Goal: Task Accomplishment & Management: Manage account settings

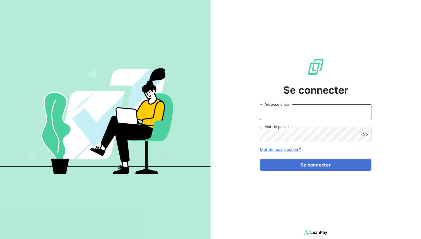
click at [287, 107] on input "Adresse email" at bounding box center [315, 112] width 111 height 16
type input "[PERSON_NAME][EMAIL_ADDRESS][DOMAIN_NAME]"
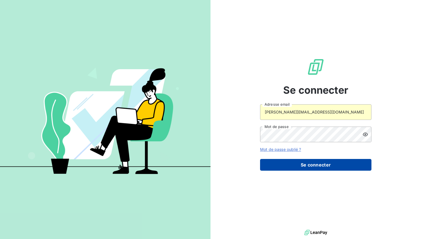
click at [304, 165] on button "Se connecter" at bounding box center [315, 165] width 111 height 12
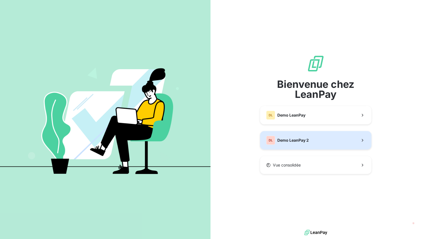
click at [291, 142] on span "Demo LeanPay 2" at bounding box center [293, 140] width 31 height 6
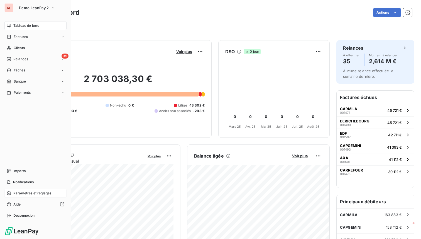
click at [10, 192] on icon at bounding box center [9, 193] width 4 height 4
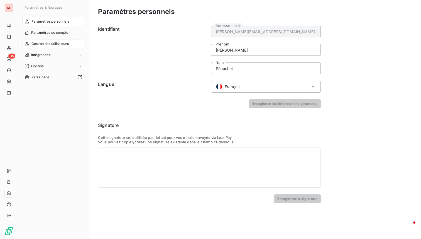
click at [54, 43] on span "Gestion des utilisateurs" at bounding box center [50, 43] width 38 height 5
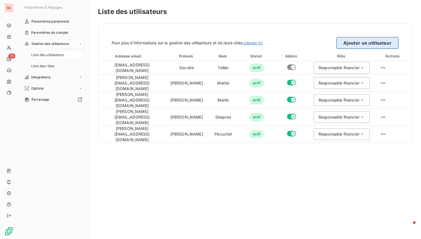
click at [365, 43] on button "Ajouter un utilisateur" at bounding box center [368, 43] width 62 height 12
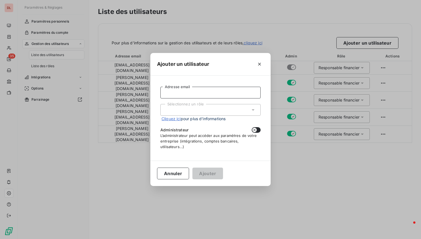
click at [193, 96] on input "Adresse email" at bounding box center [211, 93] width 100 height 12
type input "[PERSON_NAME][EMAIL_ADDRESS][DOMAIN_NAME]"
click at [207, 110] on div "Sélectionnez un rôle" at bounding box center [211, 110] width 100 height 12
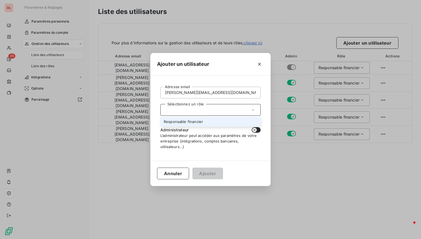
click at [201, 120] on li "Responsable financier" at bounding box center [211, 122] width 100 height 10
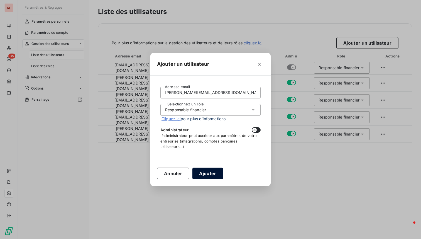
click at [204, 173] on button "Ajouter" at bounding box center [208, 173] width 30 height 12
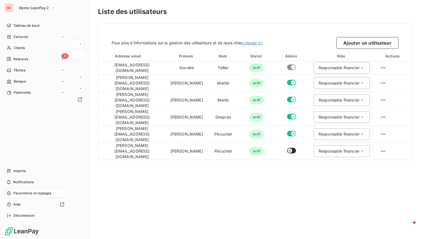
click at [17, 16] on div "DL Demo LeanPay 2 Tableau de bord Factures Clients 35 Relances Tâches Banque Pa…" at bounding box center [35, 119] width 71 height 239
click at [29, 8] on span "Demo LeanPay 2" at bounding box center [34, 8] width 30 height 4
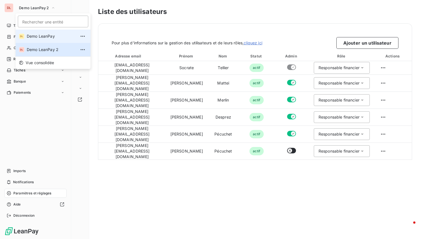
click at [45, 36] on span "Demo LeanPay" at bounding box center [51, 36] width 49 height 6
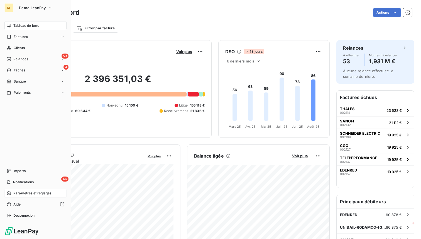
click at [28, 192] on span "Paramètres et réglages" at bounding box center [32, 193] width 38 height 5
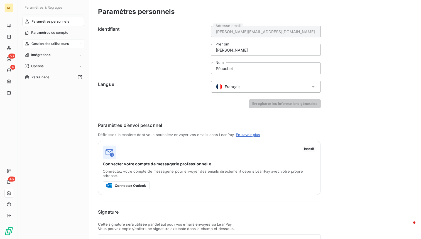
click at [49, 45] on span "Gestion des utilisateurs" at bounding box center [50, 43] width 38 height 5
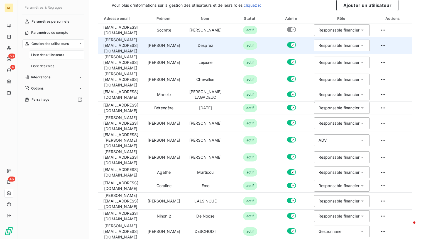
scroll to position [72, 0]
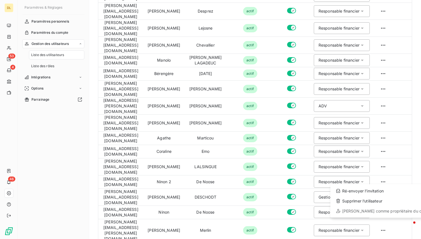
click at [395, 223] on html "DL 53 4 46 Paramètres & Réglages Paramètres personnels Paramètres du compte Ges…" at bounding box center [210, 119] width 421 height 239
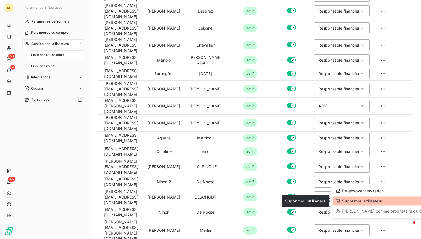
click at [369, 202] on div "Supprimer l’utilisateur" at bounding box center [385, 200] width 104 height 9
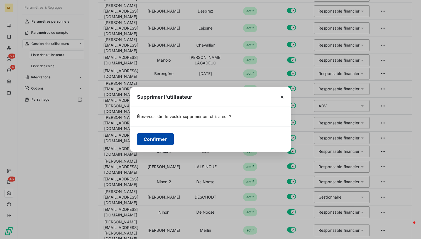
click at [151, 140] on button "Confirmer" at bounding box center [155, 139] width 37 height 12
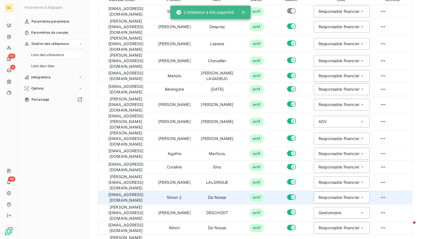
scroll to position [0, 0]
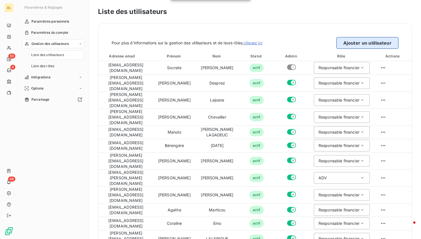
click at [350, 43] on button "Ajouter un utilisateur" at bounding box center [368, 43] width 62 height 12
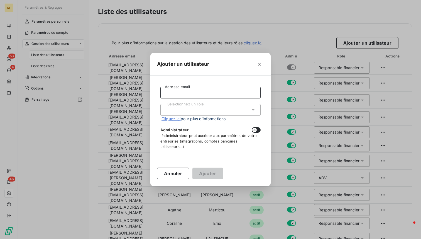
click at [184, 94] on input "Adresse email" at bounding box center [211, 93] width 100 height 12
click at [194, 110] on div "Sélectionnez un rôle" at bounding box center [211, 110] width 100 height 12
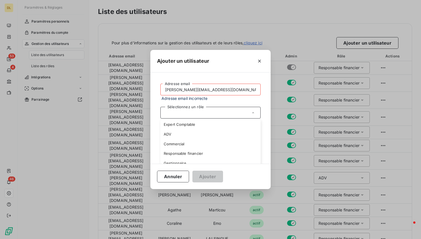
click at [225, 92] on input "[PERSON_NAME][EMAIL_ADDRESS][DOMAIN_NAME]" at bounding box center [211, 90] width 100 height 12
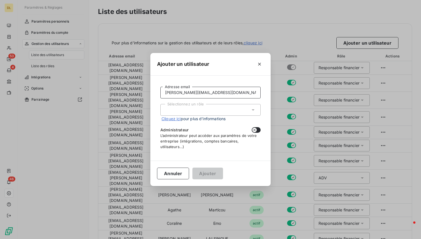
type input "[PERSON_NAME][EMAIL_ADDRESS][DOMAIN_NAME]"
click at [217, 107] on div "Sélectionnez un rôle" at bounding box center [211, 110] width 100 height 12
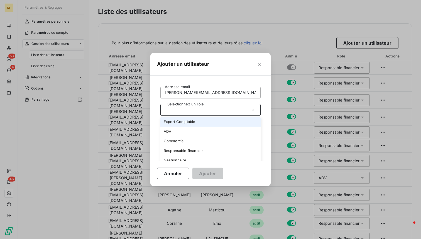
click at [183, 122] on li "Expert Comptable" at bounding box center [211, 122] width 100 height 10
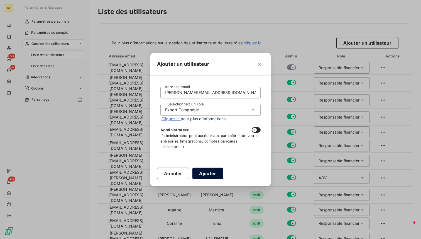
click at [203, 173] on button "Ajouter" at bounding box center [208, 173] width 30 height 12
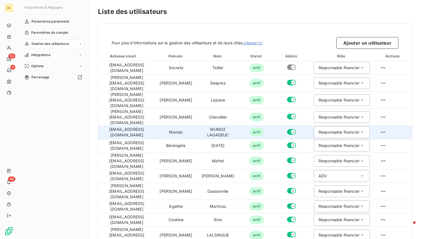
scroll to position [70, 0]
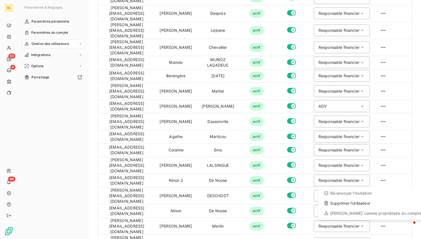
click at [382, 224] on html "DL 53 4 46 Paramètres & Réglages Paramètres personnels Paramètres du compte Ges…" at bounding box center [210, 119] width 421 height 239
click at [364, 203] on div "Supprimer l’utilisateur" at bounding box center [373, 203] width 104 height 9
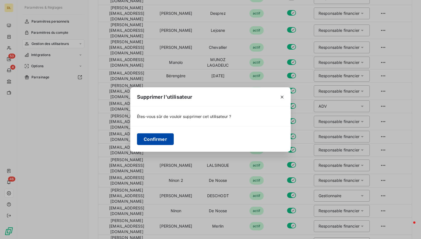
click at [154, 137] on button "Confirmer" at bounding box center [155, 139] width 37 height 12
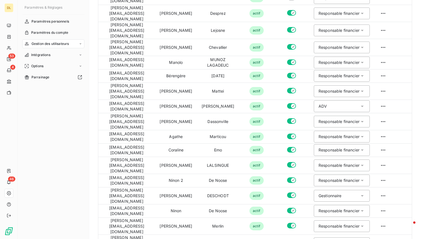
scroll to position [56, 0]
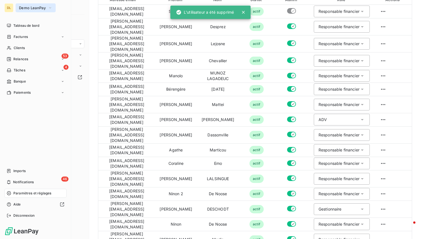
click at [37, 8] on span "Demo LeanPay" at bounding box center [32, 8] width 27 height 4
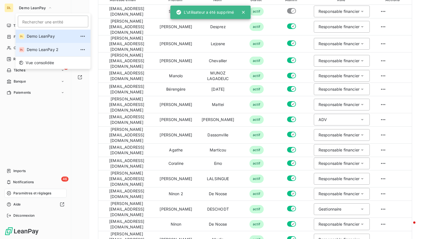
click at [42, 48] on span "Demo LeanPay 2" at bounding box center [51, 50] width 49 height 6
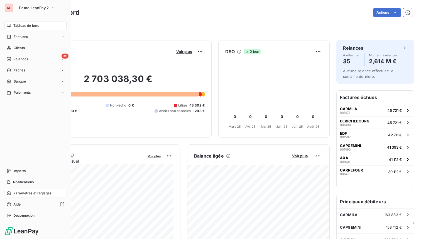
click at [20, 193] on span "Paramètres et réglages" at bounding box center [32, 193] width 38 height 5
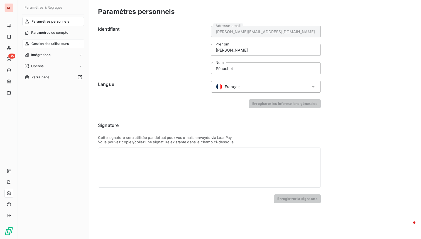
click at [47, 44] on span "Gestion des utilisateurs" at bounding box center [50, 43] width 38 height 5
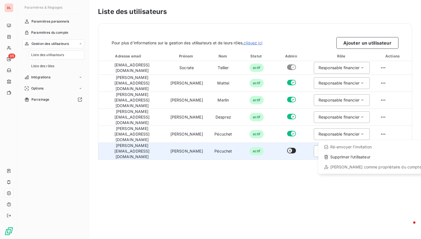
click at [382, 133] on html "DL 35 Paramètres & Réglages Paramètres personnels Paramètres du compte Gestion …" at bounding box center [210, 119] width 421 height 239
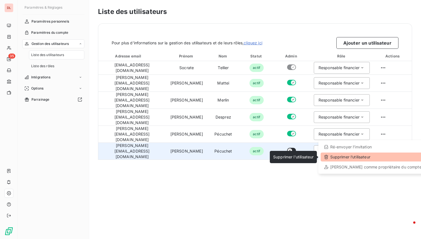
click at [358, 156] on div "Supprimer l’utilisateur" at bounding box center [373, 156] width 104 height 9
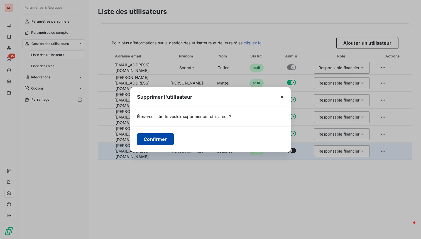
click at [166, 139] on button "Confirmer" at bounding box center [155, 139] width 37 height 12
